Goal: Information Seeking & Learning: Learn about a topic

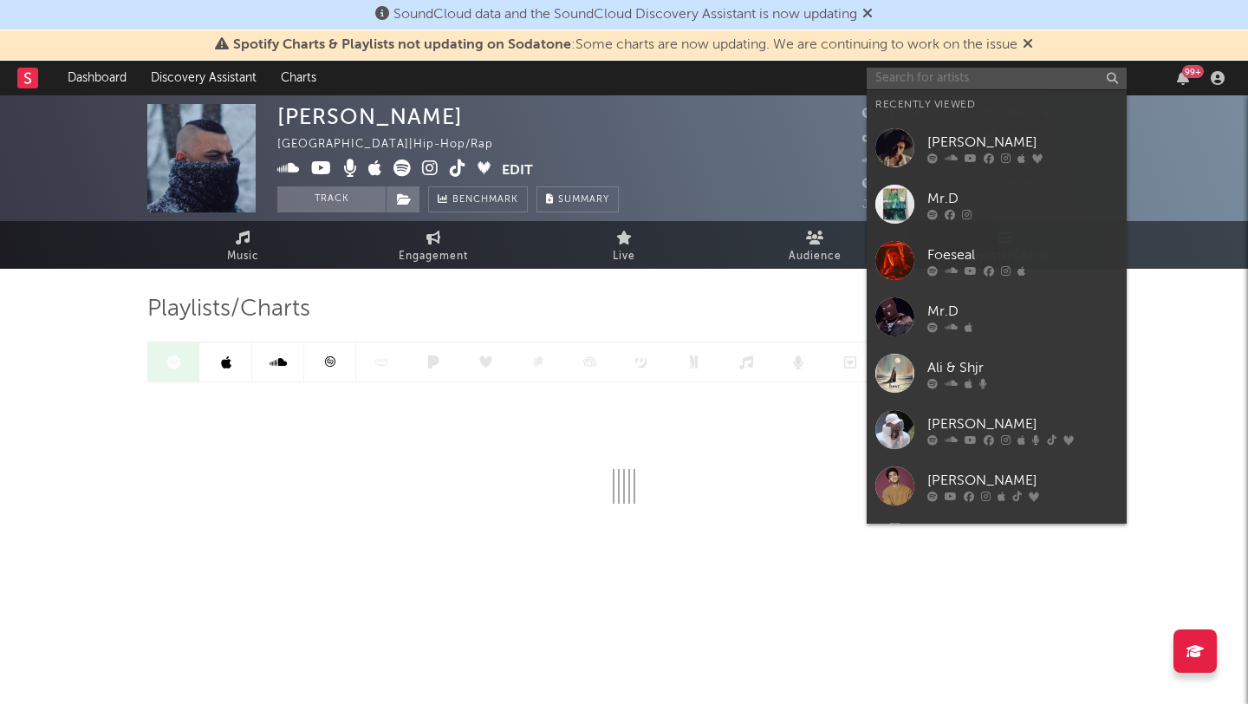
click at [957, 78] on input "text" at bounding box center [997, 79] width 260 height 22
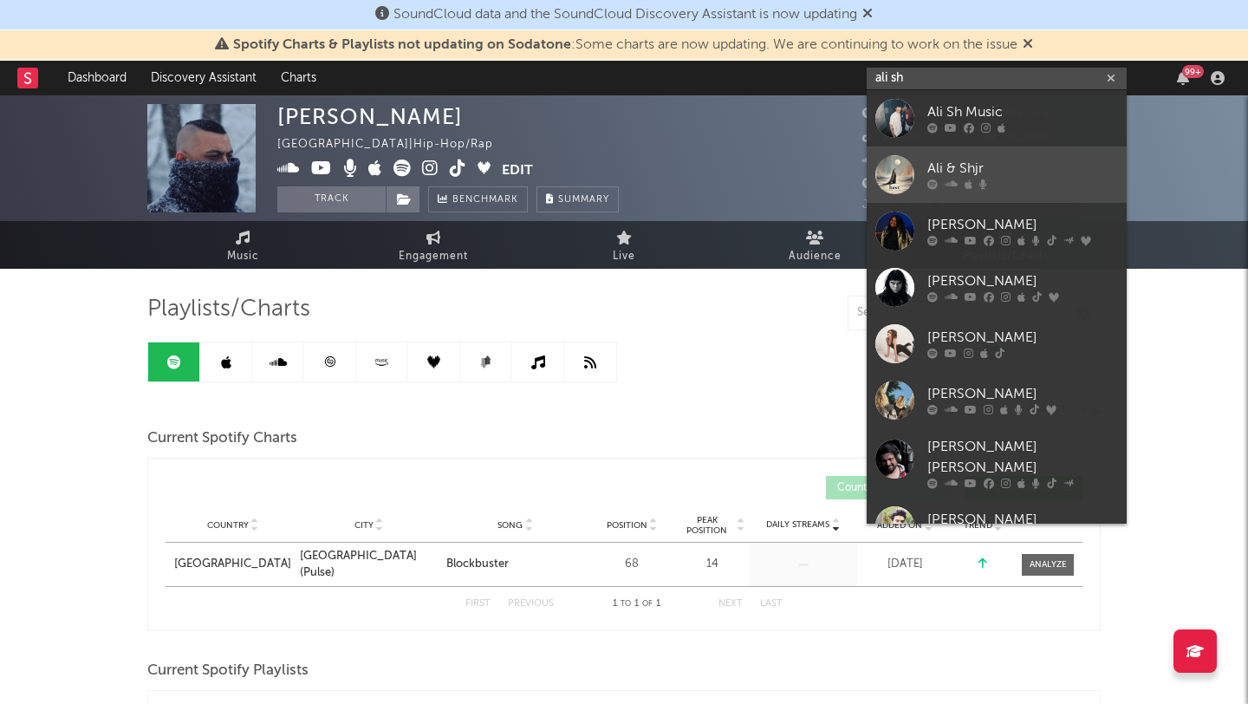
type input "ali sh"
click at [988, 169] on div "Ali & Shjr" at bounding box center [1023, 169] width 191 height 21
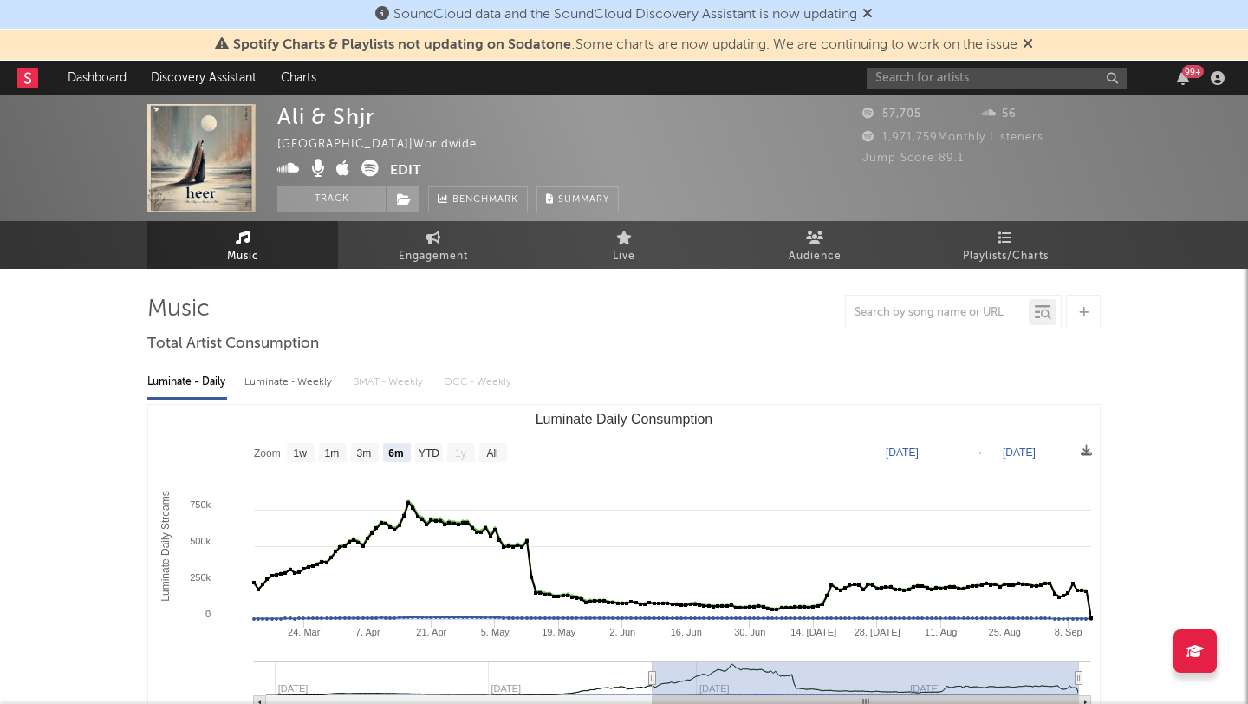
select select "6m"
